Goal: Task Accomplishment & Management: Complete application form

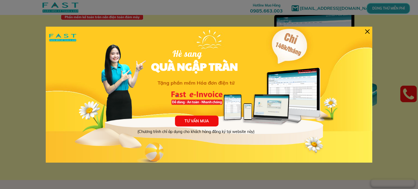
click at [368, 31] on div at bounding box center [367, 31] width 4 height 4
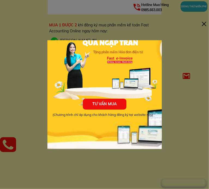
scroll to position [27, 0]
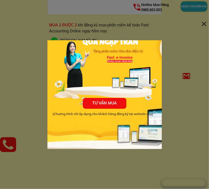
click at [202, 24] on div at bounding box center [204, 24] width 4 height 4
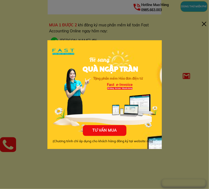
click at [162, 40] on div "TƯ VẤN MUA (Chương trình chỉ áp dụng cho khách hàng đăng ký tại website này) Hè…" at bounding box center [104, 134] width 114 height 189
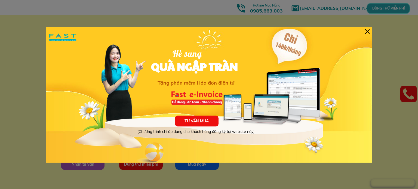
click at [208, 32] on div "TƯ VẤN MUA (Chương trình chỉ áp dụng cho khách hàng đăng ký tại website này) Hè…" at bounding box center [209, 95] width 327 height 136
click at [208, 32] on div at bounding box center [367, 31] width 4 height 4
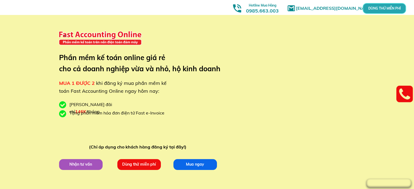
click at [208, 6] on p "DÙNG THỬ MIỄN PHÍ" at bounding box center [384, 9] width 42 height 10
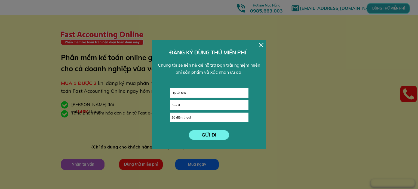
click at [204, 89] on input "text" at bounding box center [209, 92] width 78 height 9
click at [208, 47] on div "GỬI ĐI ĐĂNG KÝ DÙNG THỬ MIỄN PHÍ Chúng tôi sẽ liên hệ để hỗ trợ bạn trải nghiệm…" at bounding box center [209, 94] width 114 height 109
click at [208, 47] on div at bounding box center [261, 45] width 4 height 4
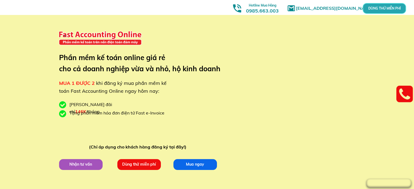
click at [145, 163] on p "Dùng thử miễn phí" at bounding box center [139, 164] width 44 height 11
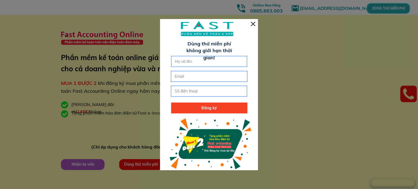
click at [208, 64] on input "text" at bounding box center [209, 61] width 71 height 10
click at [208, 21] on div at bounding box center [209, 96] width 98 height 155
click at [208, 24] on div at bounding box center [253, 24] width 4 height 4
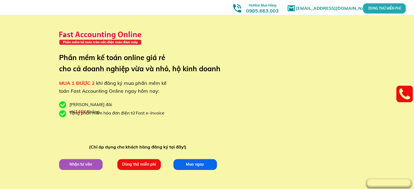
click at [208, 42] on div "marketingfasthn@gmail.com MUA 1 ĐƯỢC 2 khi đăng ký mua phần mềm kế toán Fast Ac…" at bounding box center [206, 102] width 261 height 205
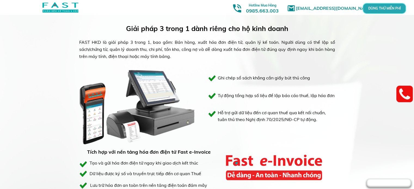
scroll to position [245, 0]
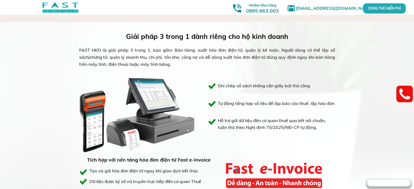
click at [208, 8] on p "DÙNG THỬ MIỄN PHÍ" at bounding box center [384, 9] width 42 height 10
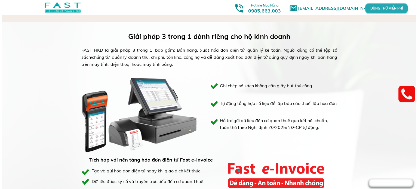
scroll to position [0, 0]
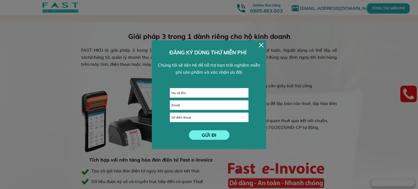
click at [208, 43] on div at bounding box center [261, 45] width 4 height 4
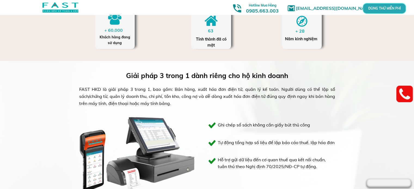
scroll to position [190, 0]
